Goal: Task Accomplishment & Management: Use online tool/utility

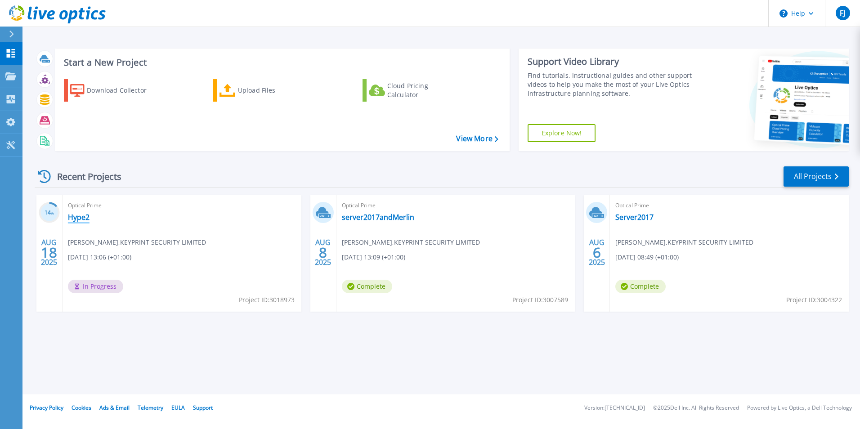
click at [86, 218] on link "Hype2" at bounding box center [79, 217] width 22 height 9
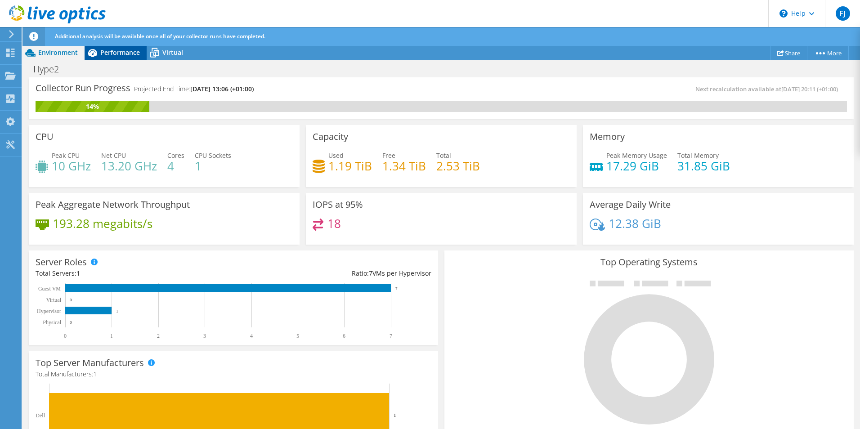
click at [107, 49] on span "Performance" at bounding box center [120, 52] width 40 height 9
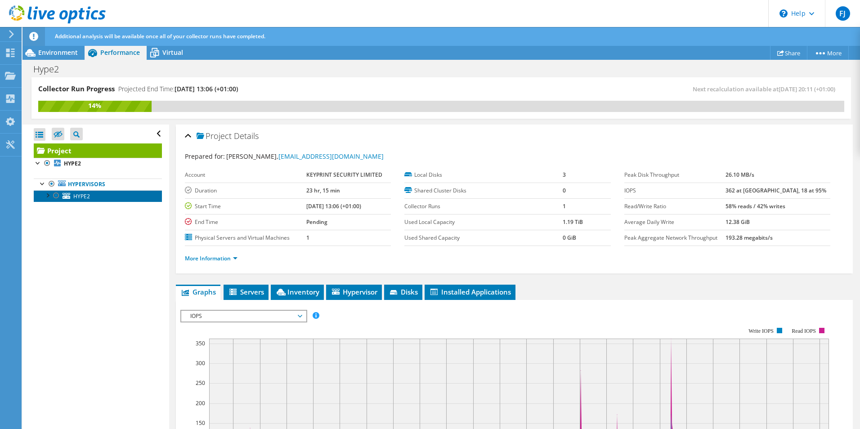
click at [76, 196] on span "HYPE2" at bounding box center [81, 196] width 17 height 8
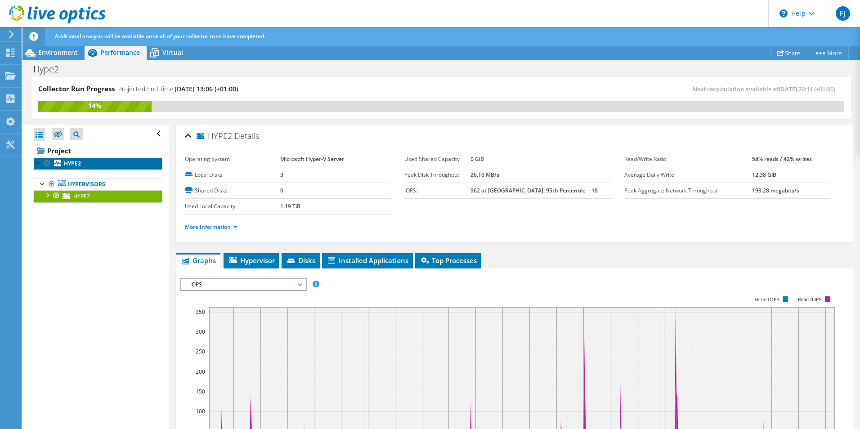
click at [75, 167] on b "HYPE2" at bounding box center [72, 164] width 17 height 8
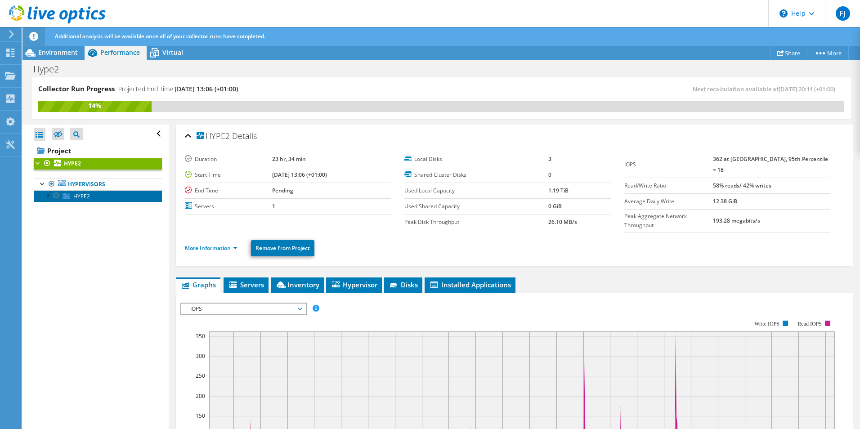
click at [82, 199] on span "HYPE2" at bounding box center [81, 196] width 17 height 8
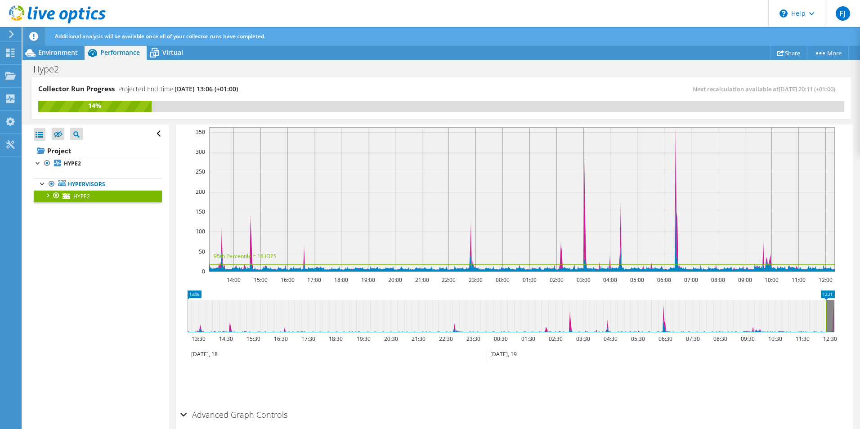
scroll to position [135, 0]
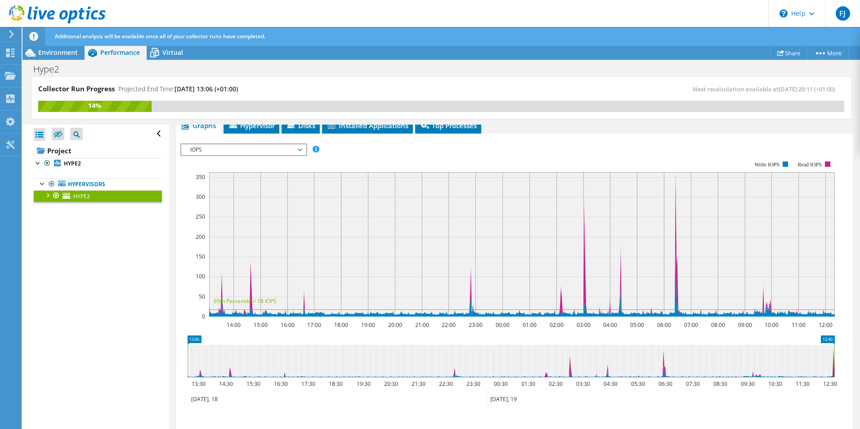
drag, startPoint x: 826, startPoint y: 357, endPoint x: 847, endPoint y: 358, distance: 21.2
click at [847, 358] on div "HYPE2 Details Operating System Microsoft Hyper-V Server Local Disks 3 Shared Di…" at bounding box center [514, 251] width 690 height 523
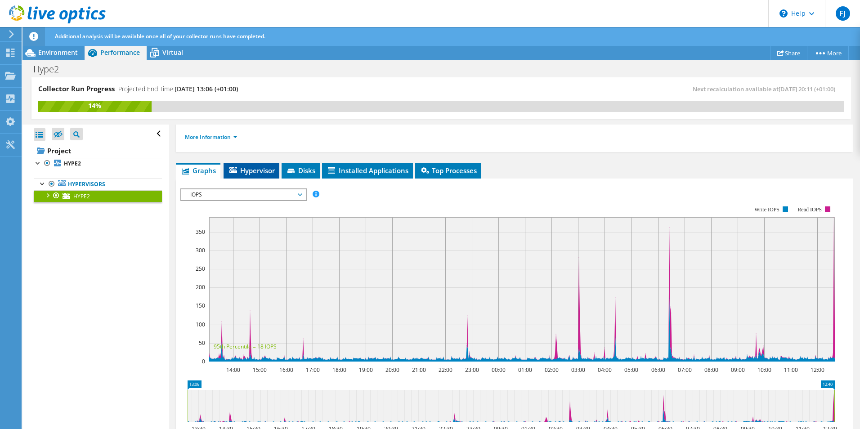
click at [242, 168] on span "Hypervisor" at bounding box center [251, 170] width 47 height 9
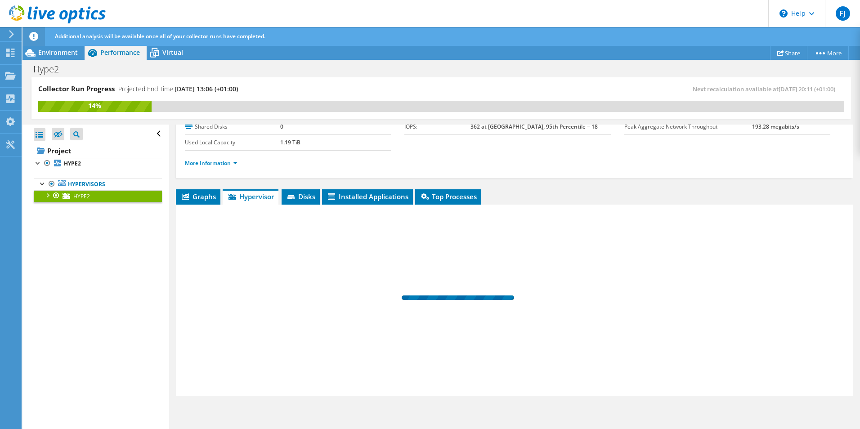
scroll to position [64, 0]
